Goal: Task Accomplishment & Management: Manage account settings

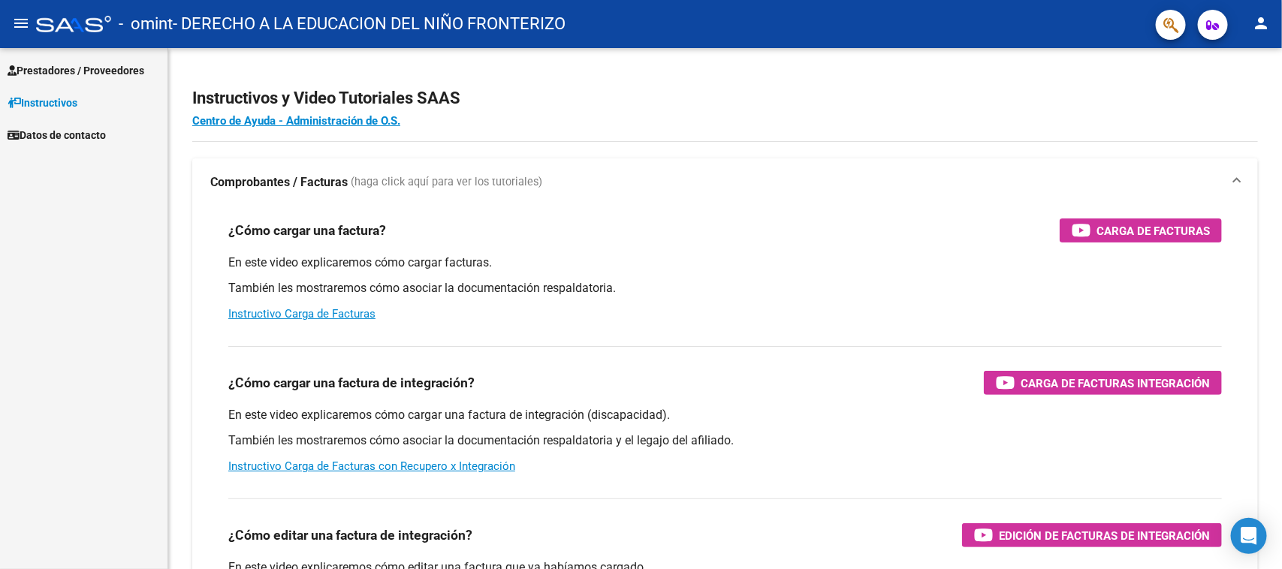
click at [135, 74] on span "Prestadores / Proveedores" at bounding box center [76, 70] width 137 height 17
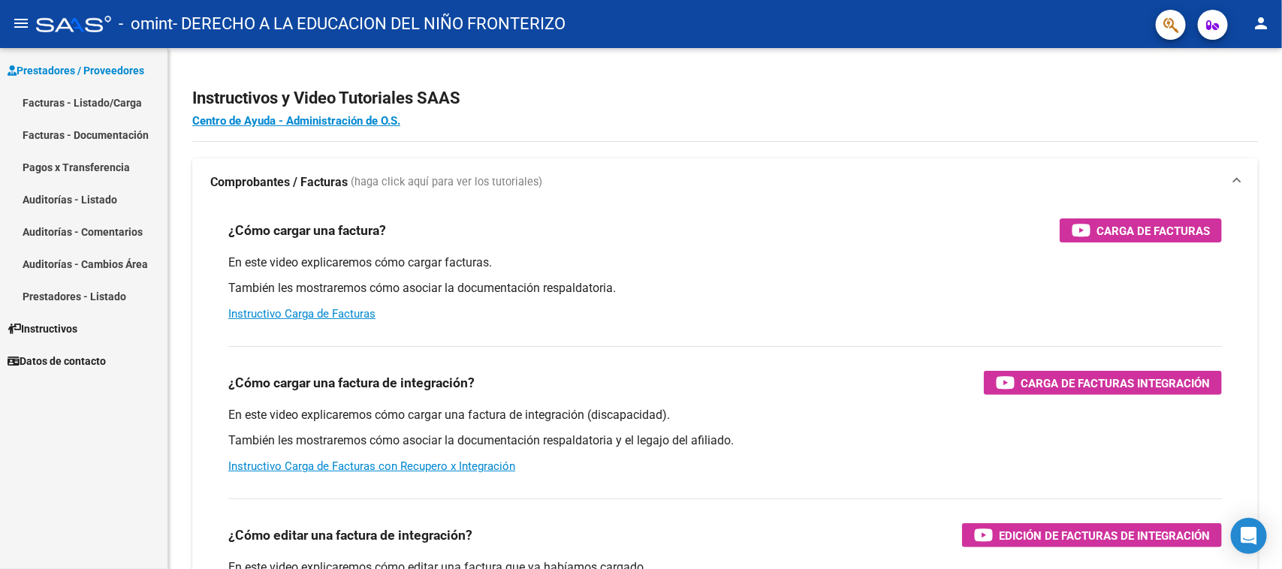
click at [129, 102] on link "Facturas - Listado/Carga" at bounding box center [84, 102] width 168 height 32
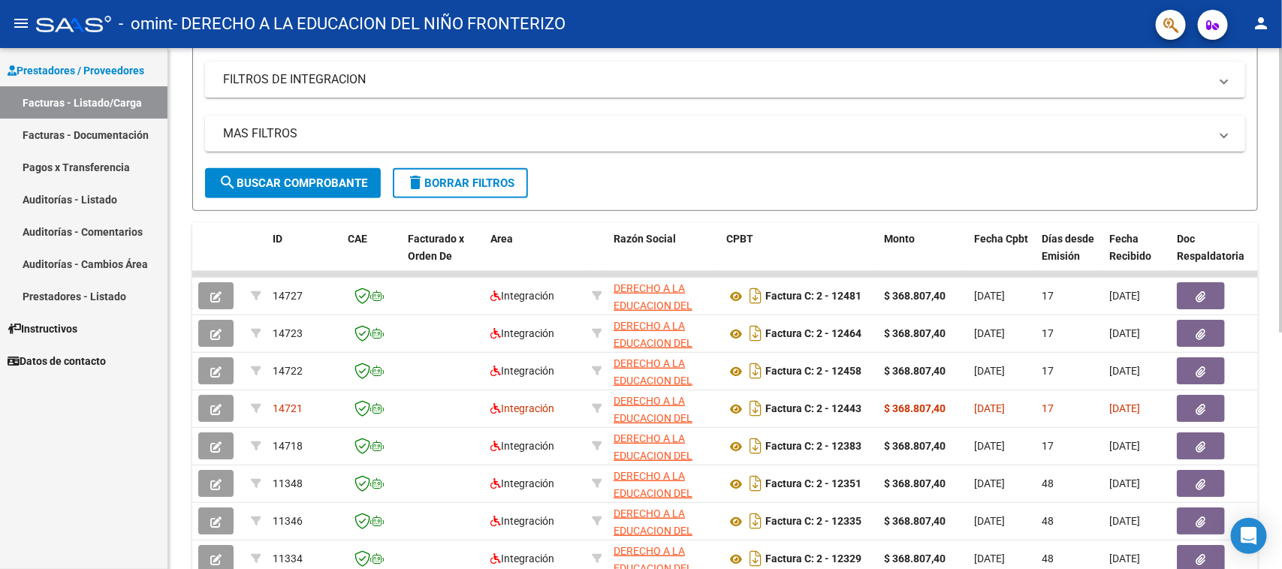
scroll to position [29, 0]
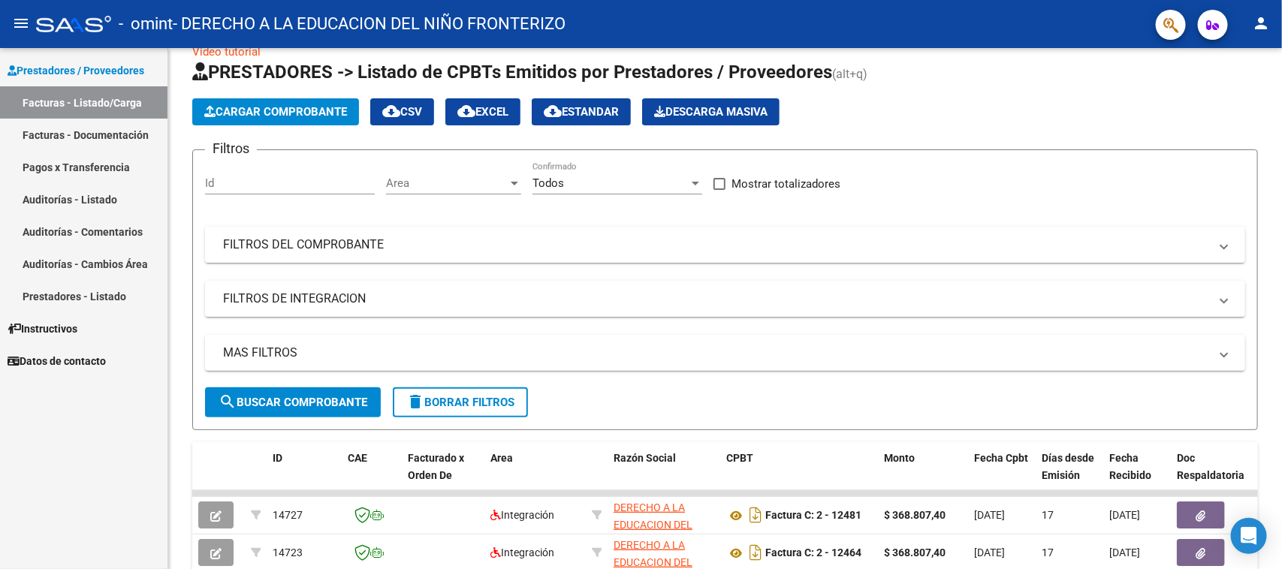
click at [1277, 11] on mat-toolbar "menu - omint - DERECHO A LA EDUCACION DEL NIÑO FRONTERIZO person" at bounding box center [641, 24] width 1282 height 48
click at [1267, 19] on mat-icon "person" at bounding box center [1261, 23] width 18 height 18
click at [1207, 103] on mat-icon "exit_to_app" at bounding box center [1206, 98] width 18 height 18
